Goal: Transaction & Acquisition: Book appointment/travel/reservation

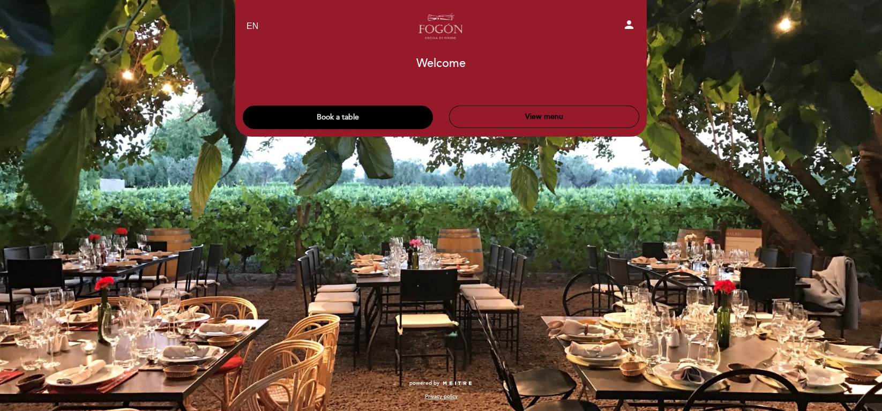
click at [378, 112] on button "Book a table" at bounding box center [338, 118] width 190 height 24
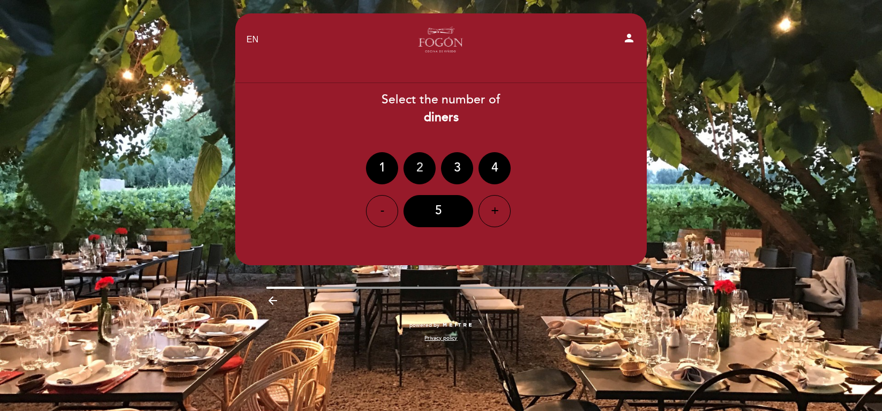
click at [428, 164] on div "2" at bounding box center [419, 168] width 32 height 32
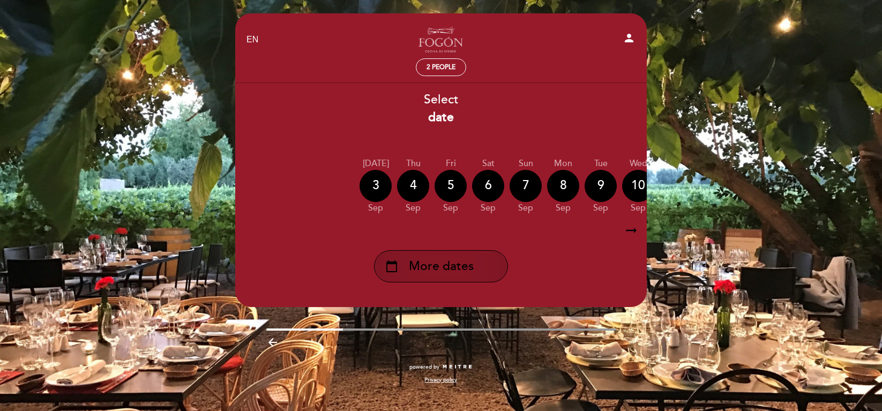
click at [475, 262] on div "calendar_today More dates" at bounding box center [441, 266] width 134 height 32
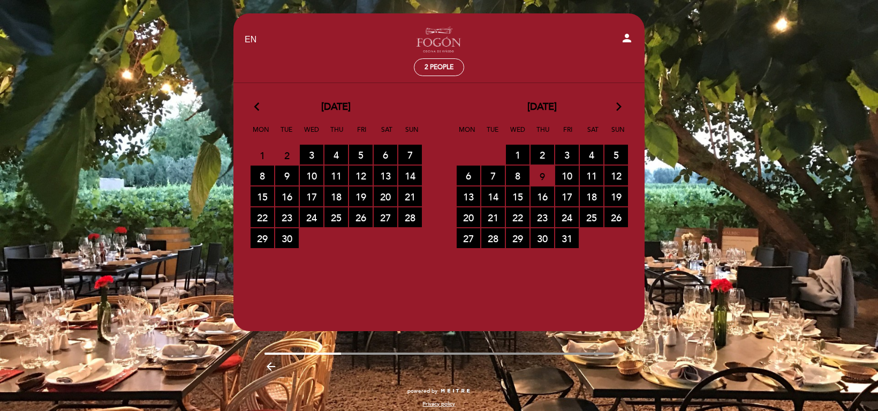
click at [615, 108] on icon "arrow_forward_ios" at bounding box center [619, 107] width 10 height 14
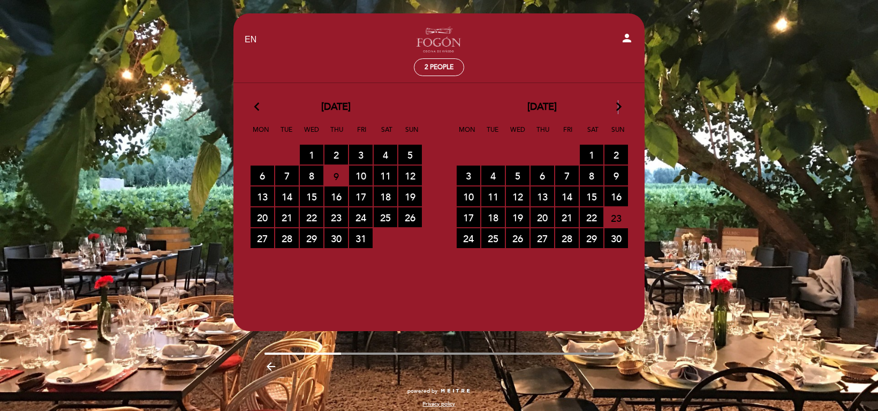
click at [616, 108] on icon "arrow_forward_ios" at bounding box center [619, 107] width 10 height 14
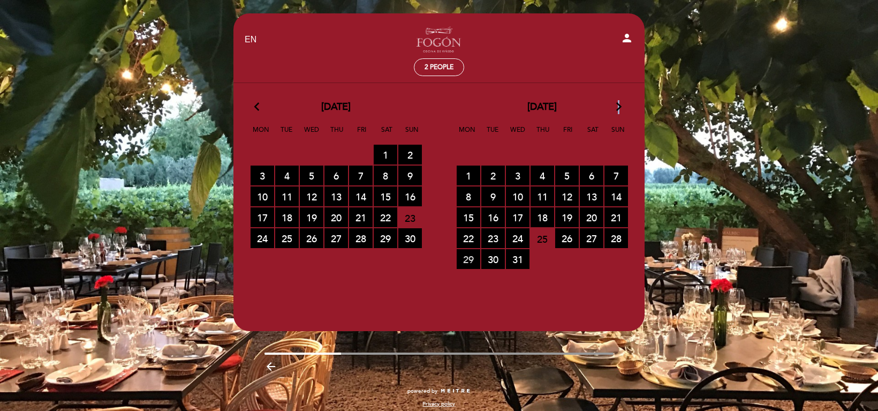
click at [466, 261] on span "29 RESERVATIONS AVAILABLE" at bounding box center [469, 259] width 24 height 20
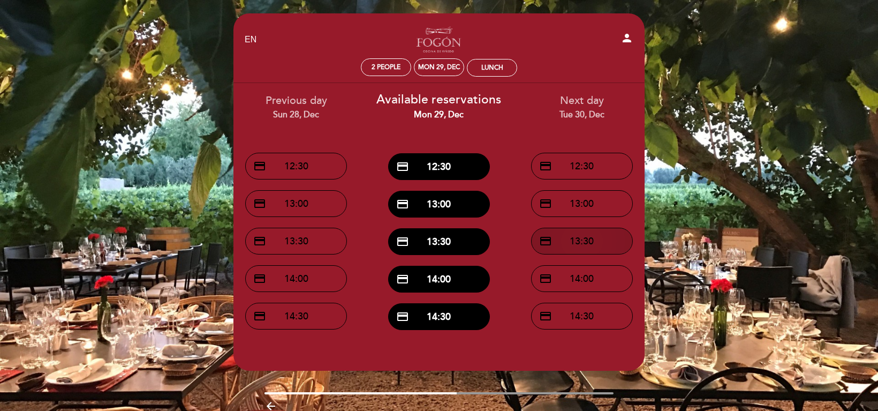
scroll to position [47, 0]
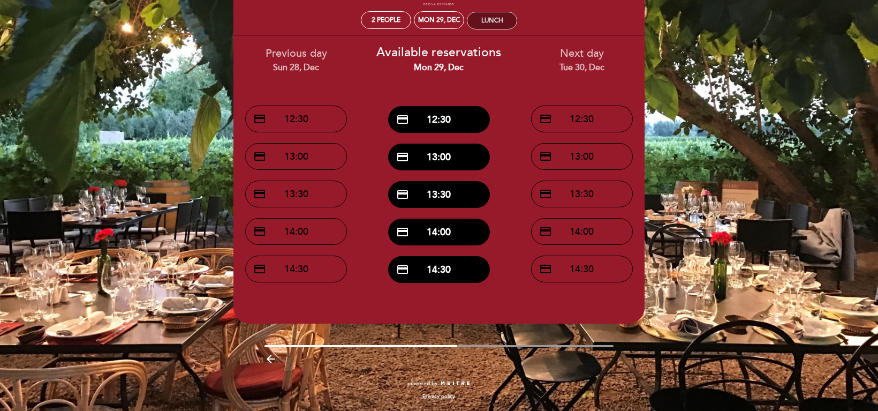
click at [502, 18] on div "Lunch" at bounding box center [493, 21] width 22 height 8
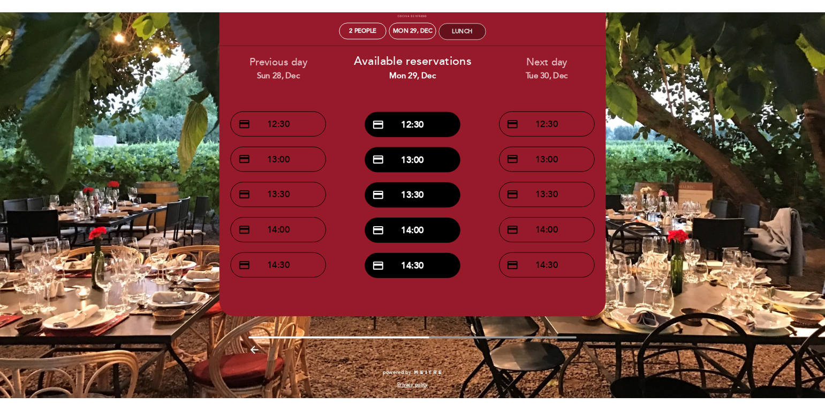
scroll to position [0, 0]
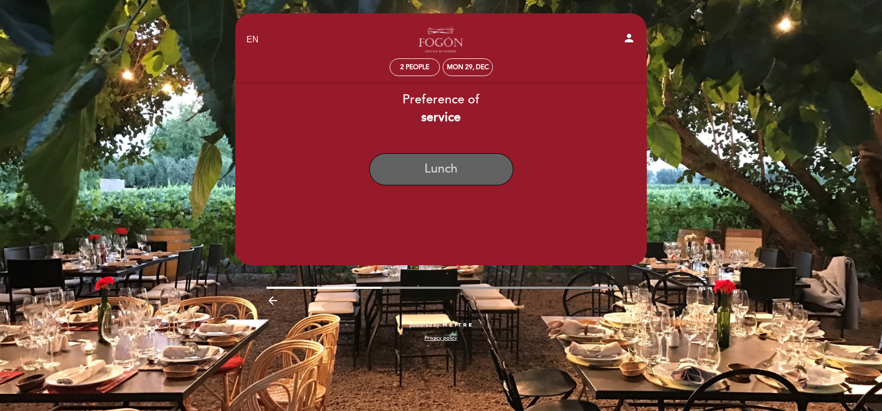
click at [444, 170] on button "Lunch" at bounding box center [441, 169] width 144 height 32
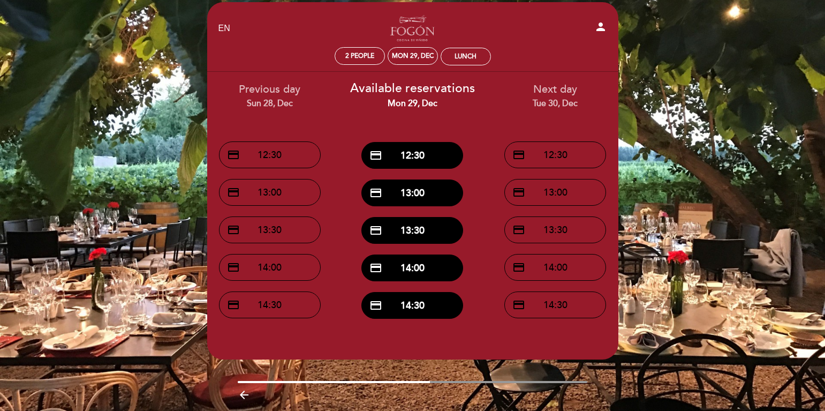
scroll to position [47, 0]
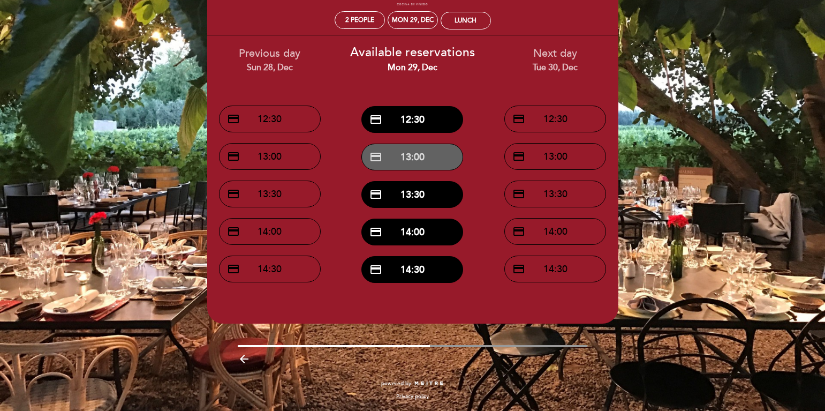
click at [413, 150] on button "credit_card 13:00" at bounding box center [413, 157] width 102 height 27
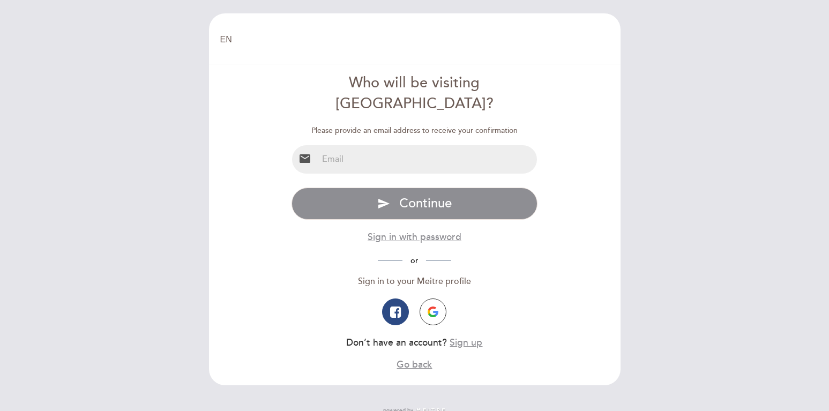
click at [457, 145] on input "email" at bounding box center [427, 159] width 219 height 28
type input "[EMAIL_ADDRESS][DOMAIN_NAME]"
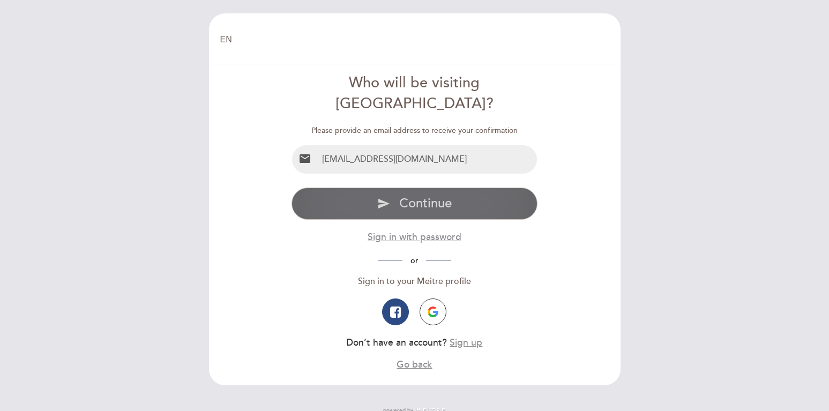
click at [443, 195] on span "Continue" at bounding box center [425, 203] width 52 height 16
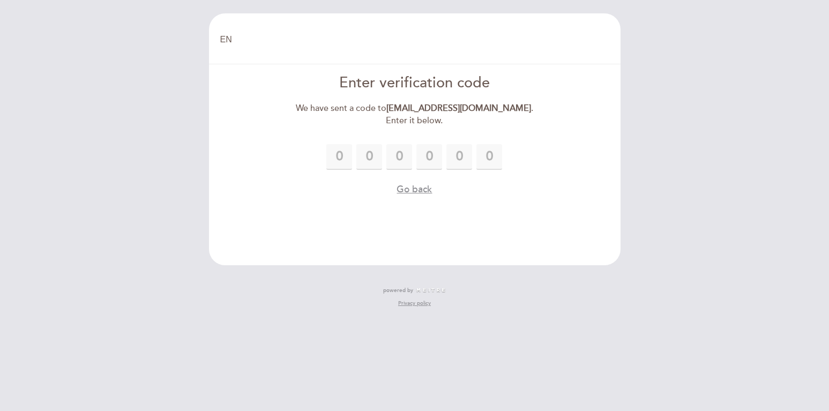
type input "7"
type input "6"
type input "1"
type input "5"
type input "2"
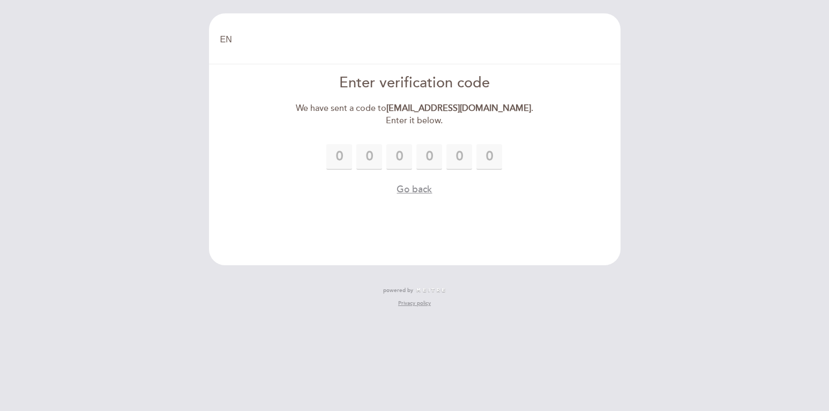
type input "1"
